Goal: Transaction & Acquisition: Purchase product/service

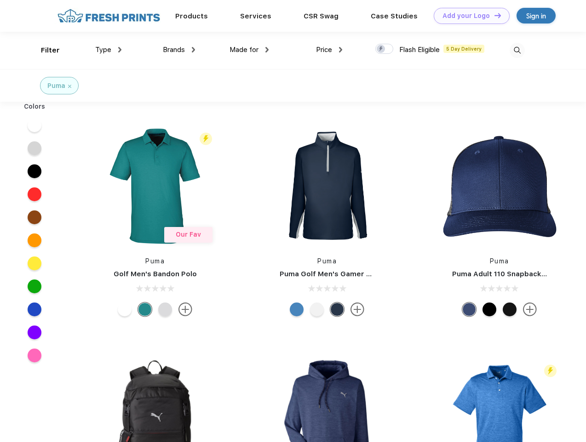
click at [469, 16] on link "Add your Logo Design Tool" at bounding box center [472, 16] width 76 height 16
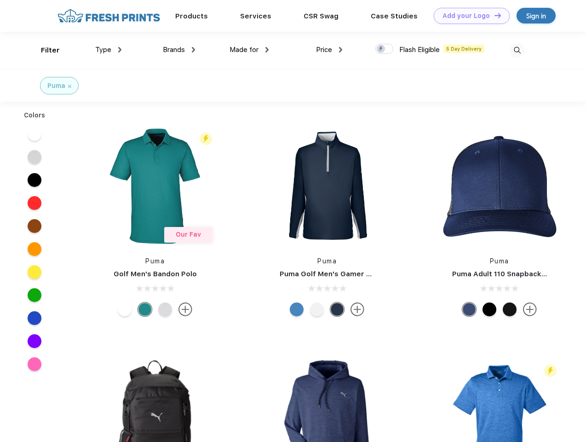
click at [0, 0] on div "Design Tool" at bounding box center [0, 0] width 0 height 0
click at [494, 15] on link "Add your Logo Design Tool" at bounding box center [472, 16] width 76 height 16
click at [44, 50] on div "Filter" at bounding box center [50, 50] width 19 height 11
click at [109, 50] on span "Type" at bounding box center [103, 50] width 16 height 8
click at [179, 50] on span "Brands" at bounding box center [174, 50] width 22 height 8
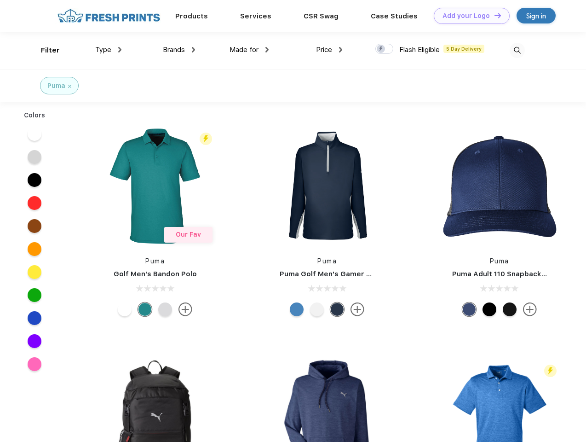
click at [249, 50] on span "Made for" at bounding box center [244, 50] width 29 height 8
click at [330, 50] on span "Price" at bounding box center [324, 50] width 16 height 8
click at [385, 49] on div at bounding box center [385, 49] width 18 height 10
click at [382, 49] on input "checkbox" at bounding box center [379, 46] width 6 height 6
click at [517, 50] on img at bounding box center [517, 50] width 15 height 15
